Goal: Entertainment & Leisure: Consume media (video, audio)

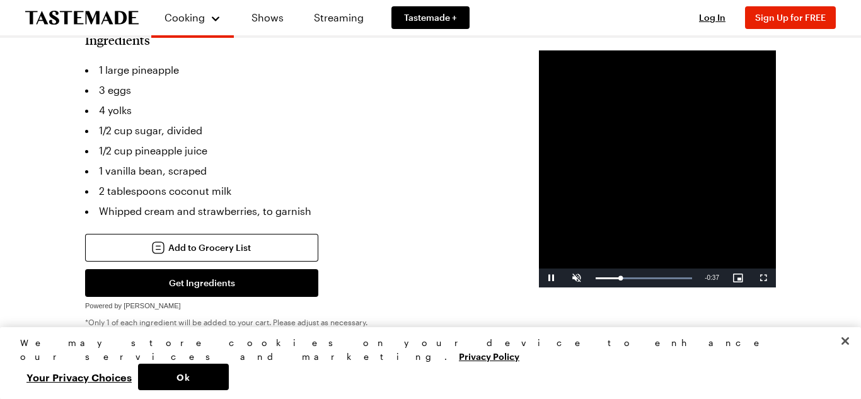
scroll to position [318, 0]
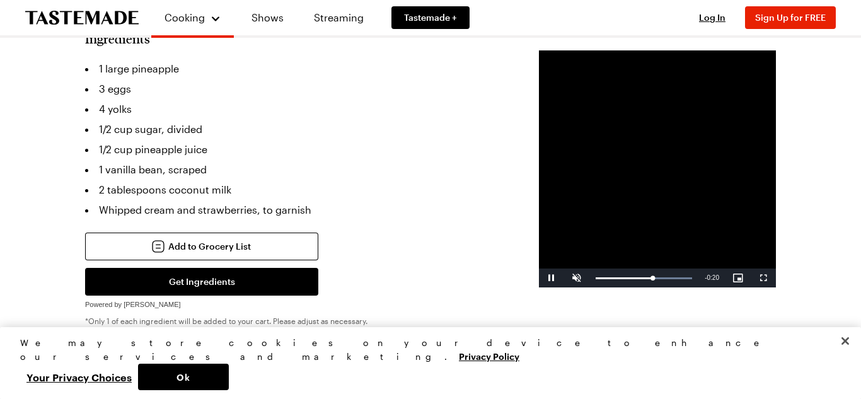
click at [765, 287] on video "Video Player" at bounding box center [657, 168] width 237 height 237
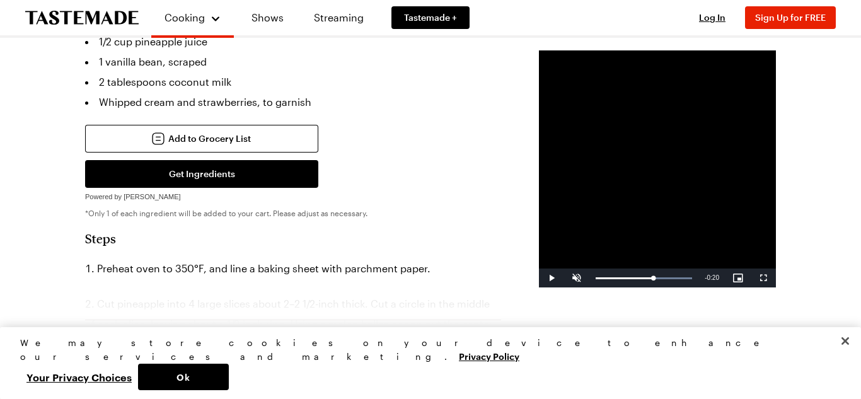
scroll to position [431, 0]
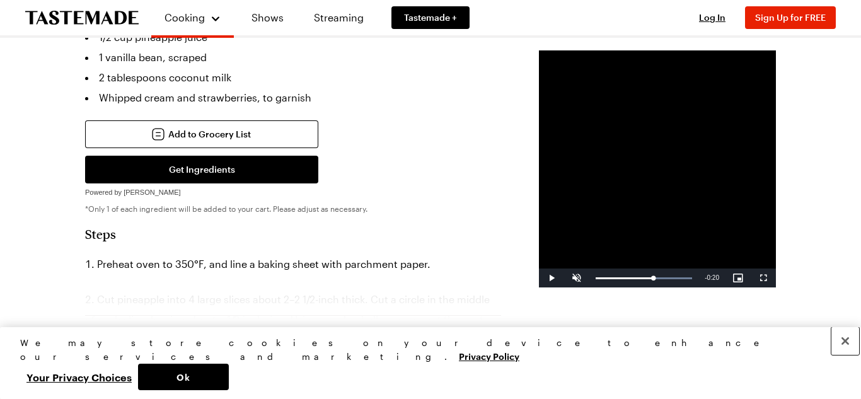
click at [843, 355] on button "Close" at bounding box center [846, 341] width 28 height 28
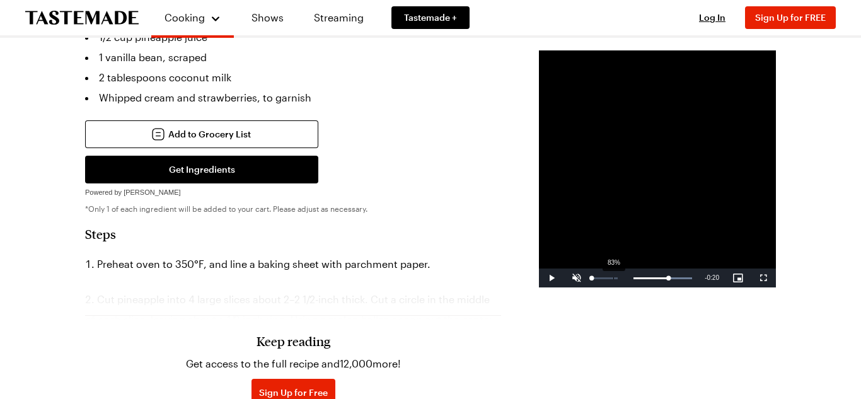
click at [613, 279] on div "83%" at bounding box center [613, 278] width 1 height 2
click at [539, 278] on span "Video Player" at bounding box center [551, 278] width 25 height 0
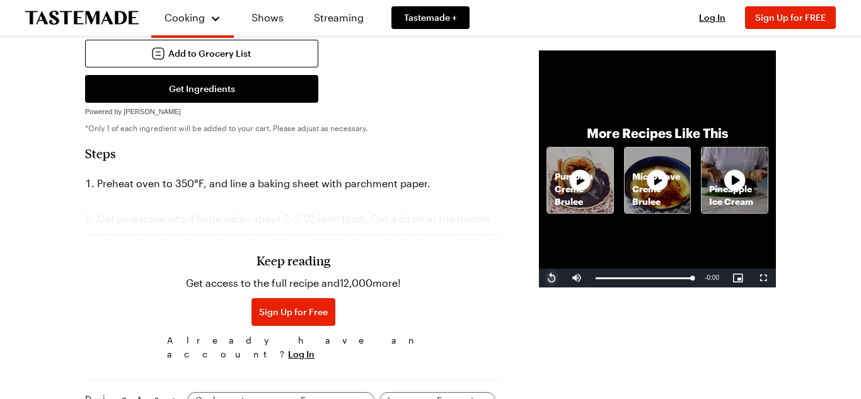
scroll to position [516, 0]
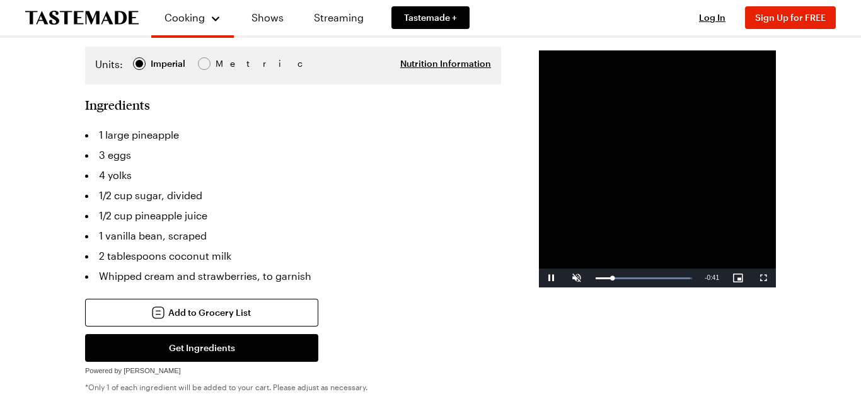
scroll to position [253, 0]
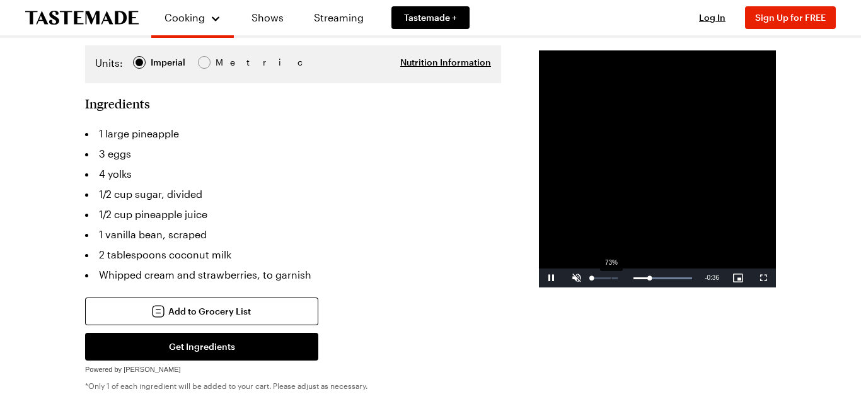
click at [611, 279] on div "73%" at bounding box center [611, 278] width 1 height 2
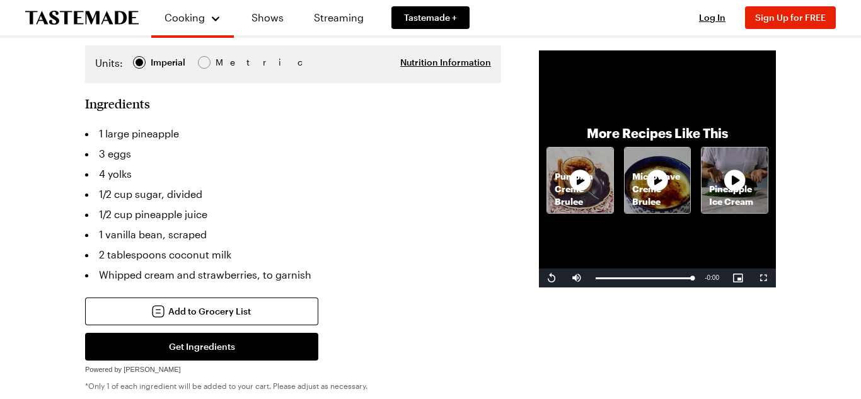
click at [721, 199] on icon at bounding box center [735, 180] width 38 height 38
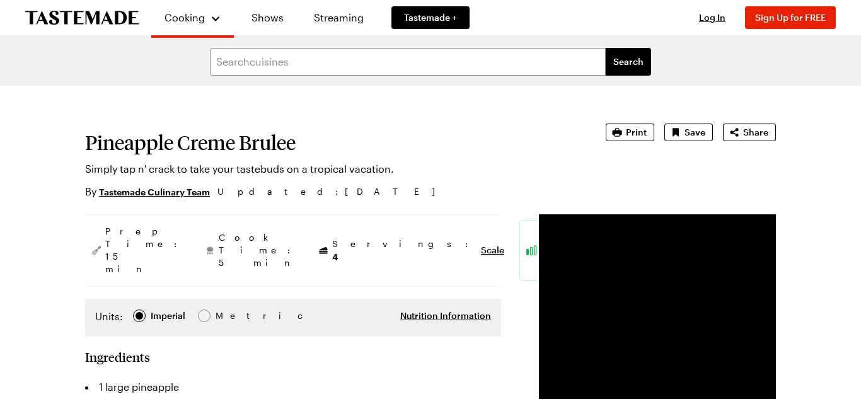
click at [545, 153] on h1 "Pineapple Creme Brulee" at bounding box center [327, 142] width 485 height 23
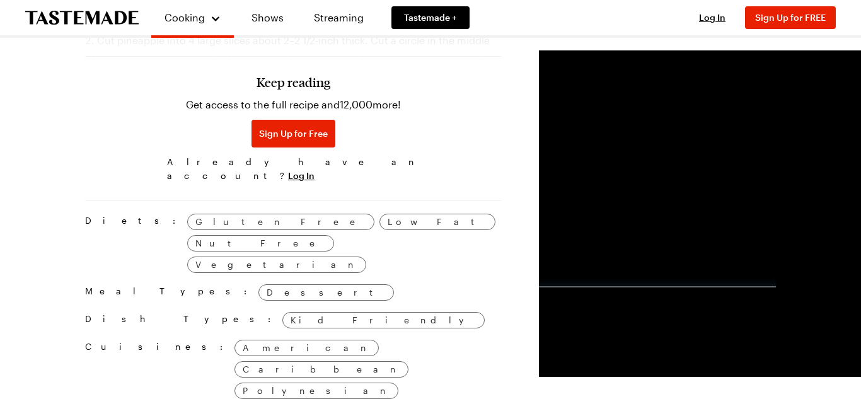
scroll to position [692, 0]
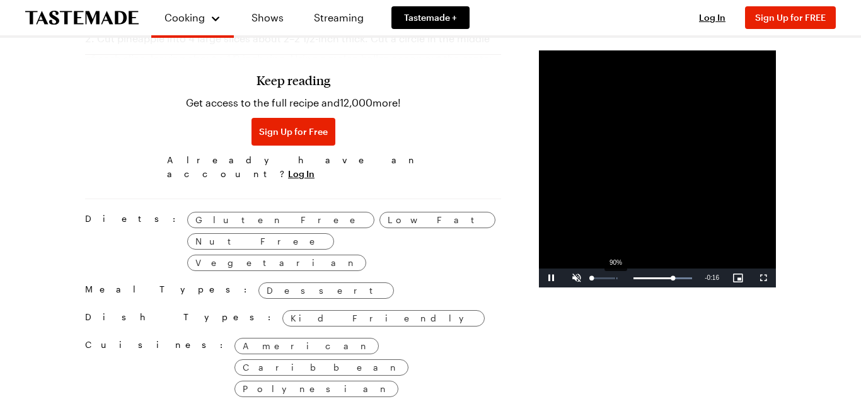
click at [589, 287] on div "90%" at bounding box center [605, 278] width 32 height 19
click at [589, 287] on div "95%" at bounding box center [605, 278] width 32 height 19
click at [564, 278] on span "Video Player" at bounding box center [576, 278] width 25 height 0
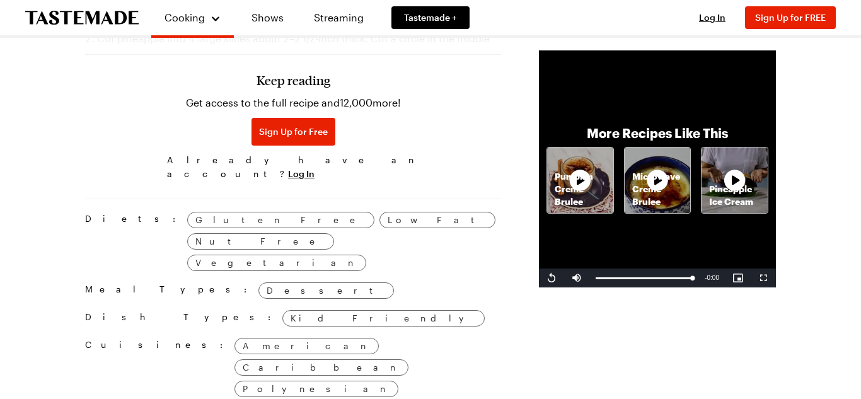
click at [723, 193] on icon at bounding box center [734, 180] width 25 height 25
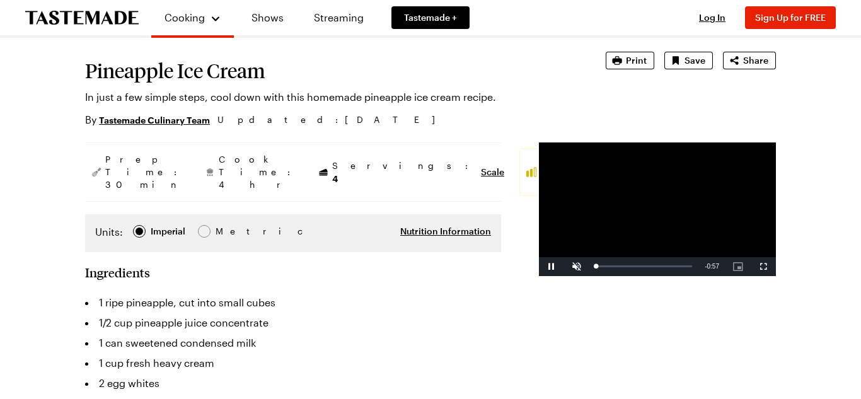
scroll to position [72, 0]
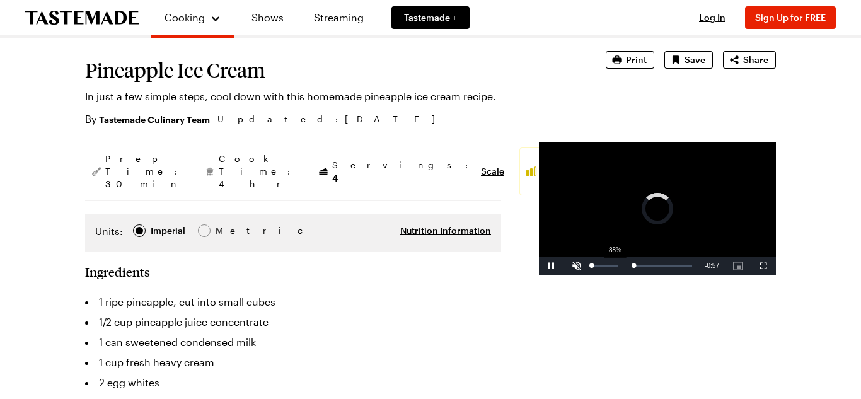
click at [589, 275] on div "88%" at bounding box center [605, 266] width 32 height 19
click at [589, 275] on div "90%" at bounding box center [605, 266] width 32 height 19
click at [564, 266] on span "Video Player" at bounding box center [576, 266] width 25 height 0
click at [539, 266] on span "Video Player" at bounding box center [551, 266] width 25 height 0
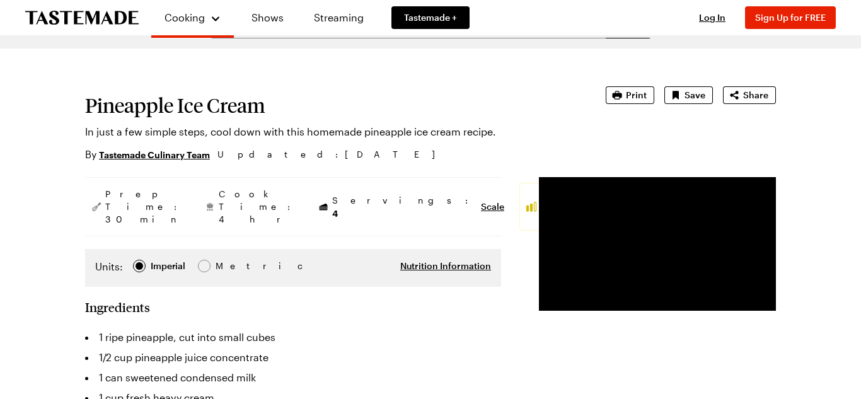
scroll to position [38, 0]
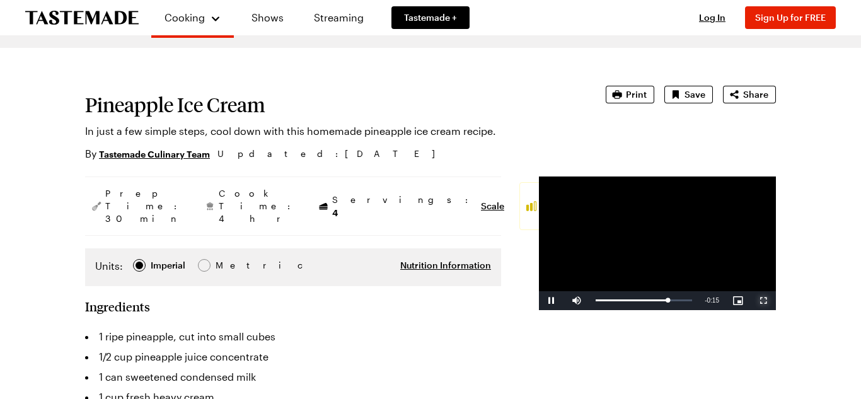
click at [763, 301] on span "Video Player" at bounding box center [763, 301] width 25 height 0
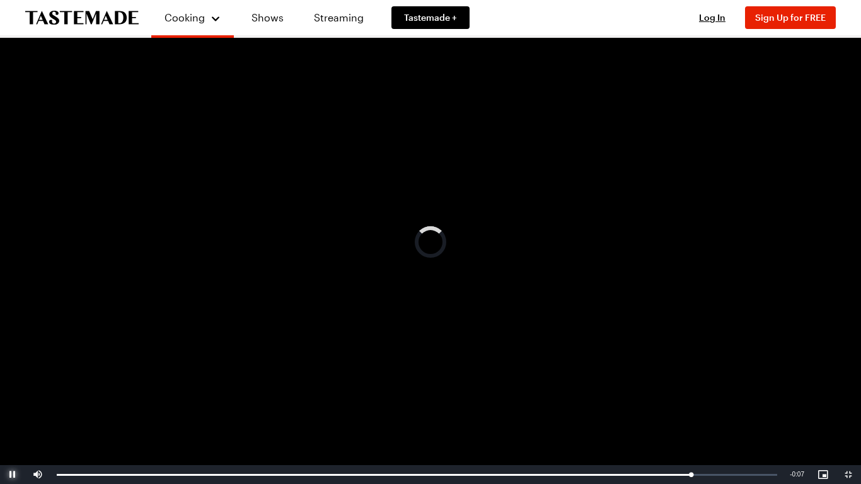
click at [14, 398] on span "Video Player" at bounding box center [12, 475] width 25 height 0
click at [16, 398] on span "Video Player" at bounding box center [12, 475] width 25 height 0
click at [35, 398] on span "Video Player" at bounding box center [37, 475] width 25 height 0
click at [20, 398] on span "Video Player" at bounding box center [12, 475] width 25 height 0
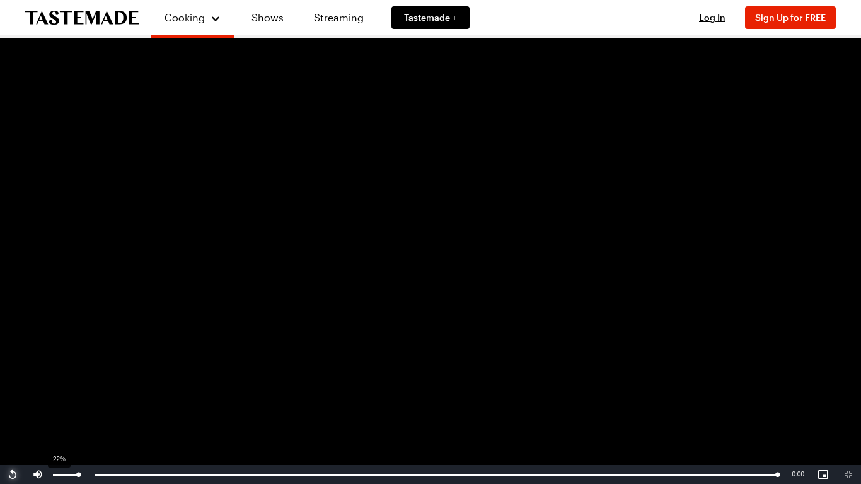
click at [59, 398] on div "22%" at bounding box center [59, 475] width 1 height 2
click at [11, 398] on span "Video Player" at bounding box center [12, 475] width 25 height 0
click at [850, 398] on span "Video Player" at bounding box center [848, 475] width 25 height 0
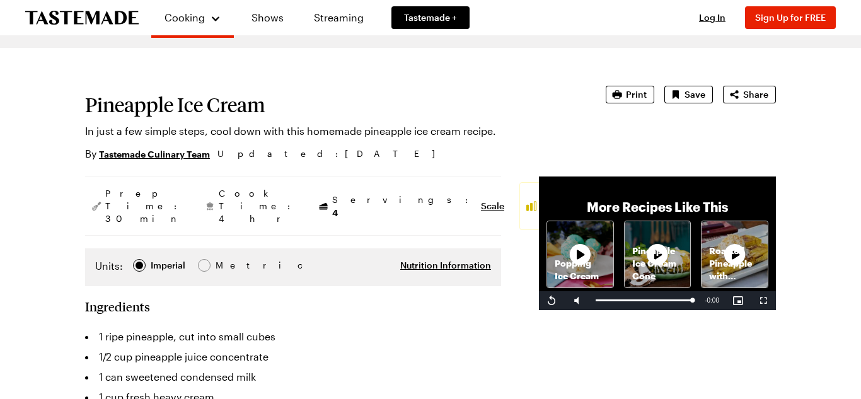
click at [639, 274] on icon at bounding box center [658, 255] width 38 height 38
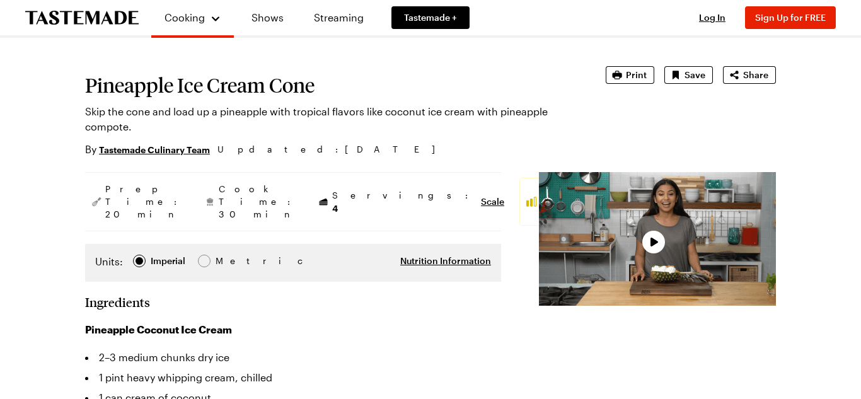
scroll to position [62, 0]
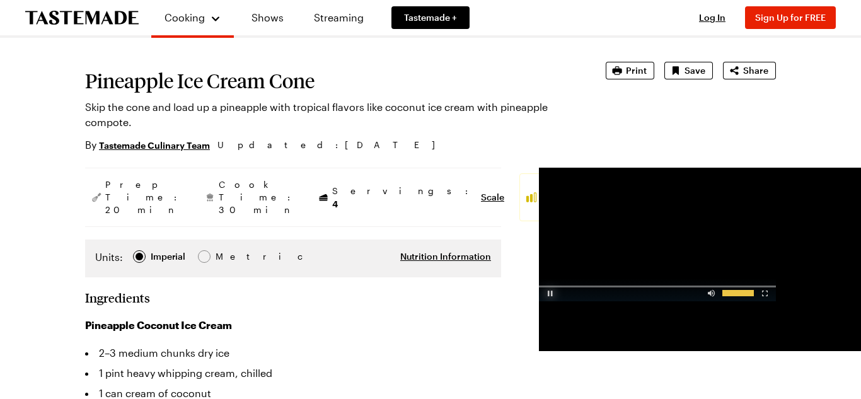
click at [539, 297] on div "Video Player" at bounding box center [550, 290] width 22 height 13
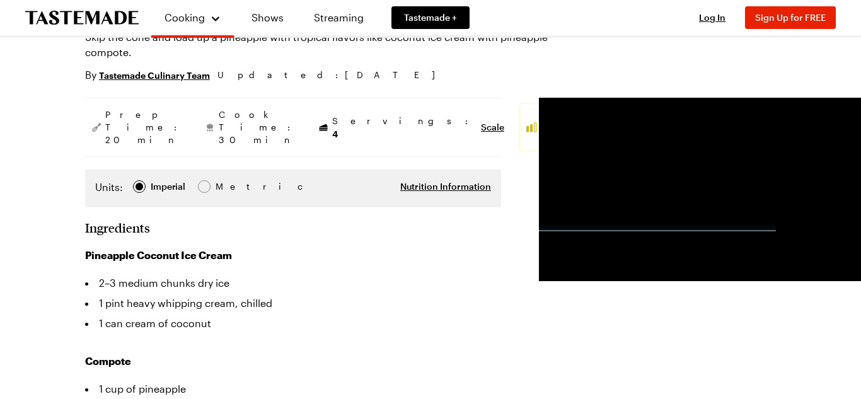
scroll to position [136, 0]
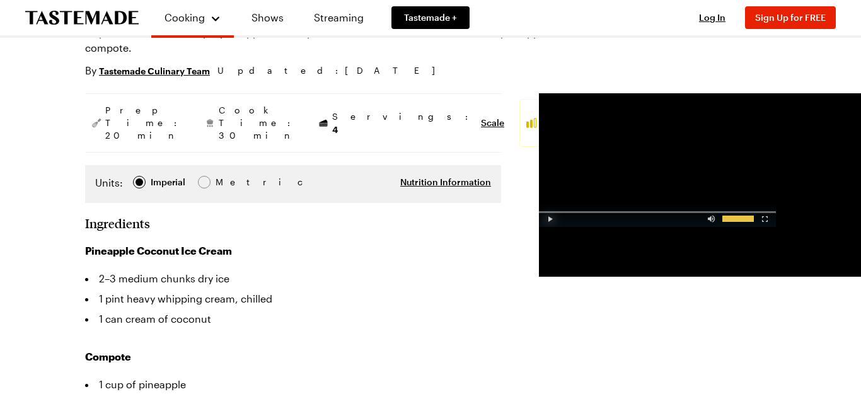
click at [539, 223] on div "Video Player" at bounding box center [550, 216] width 22 height 13
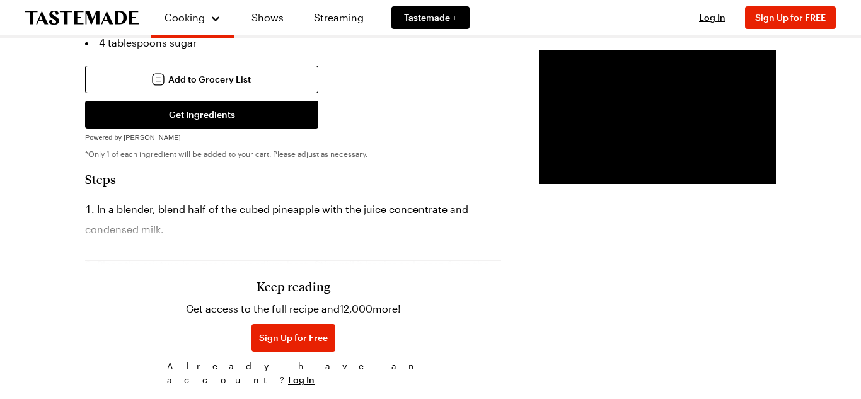
scroll to position [433, 0]
